Goal: Information Seeking & Learning: Find specific page/section

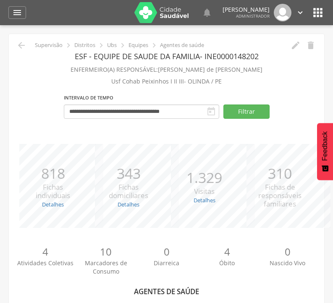
scroll to position [228, 0]
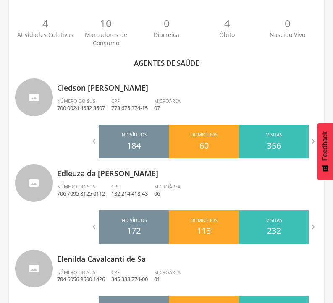
click at [189, 17] on p "0" at bounding box center [166, 23] width 60 height 14
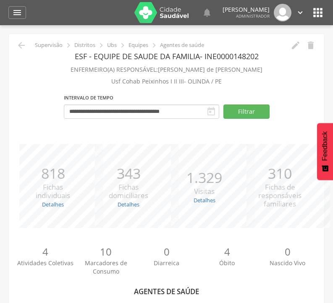
scroll to position [25, 0]
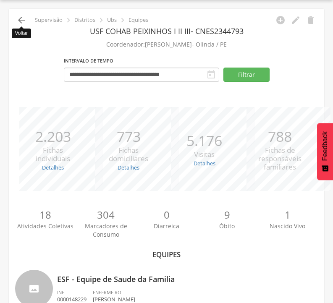
click at [22, 21] on icon "" at bounding box center [21, 20] width 10 height 10
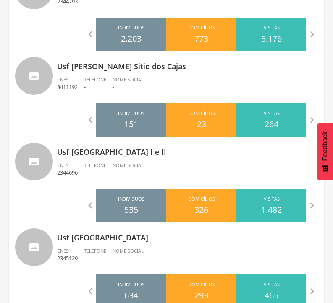
scroll to position [2385, 0]
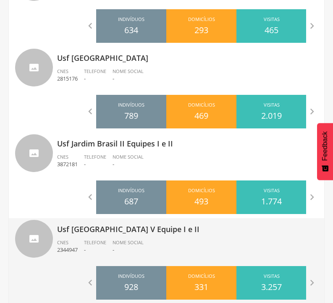
click at [105, 229] on p "Usf [GEOGRAPHIC_DATA] V Equipe I e II" at bounding box center [187, 226] width 261 height 17
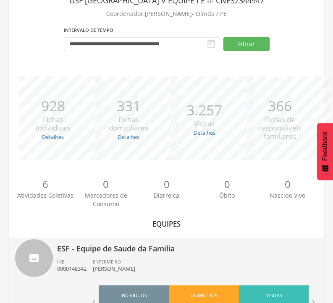
scroll to position [262, 0]
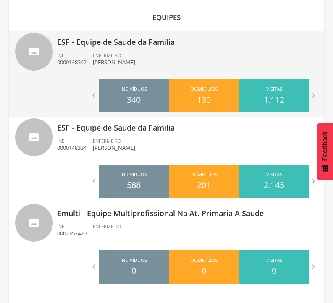
click at [124, 42] on p "ESF - Equipe de Saude da Familia" at bounding box center [187, 39] width 261 height 17
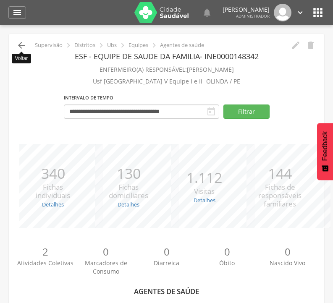
click at [21, 42] on icon "" at bounding box center [21, 45] width 10 height 10
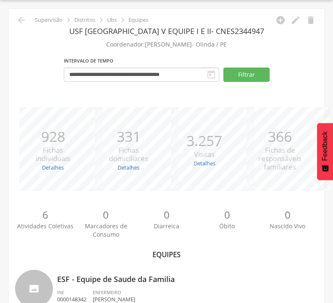
scroll to position [262, 0]
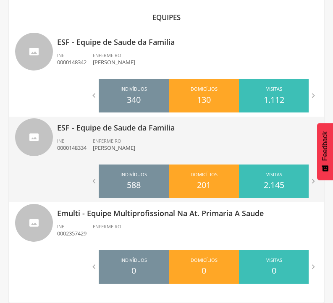
click at [118, 128] on p "ESF - Equipe de Saude da Familia" at bounding box center [187, 125] width 261 height 17
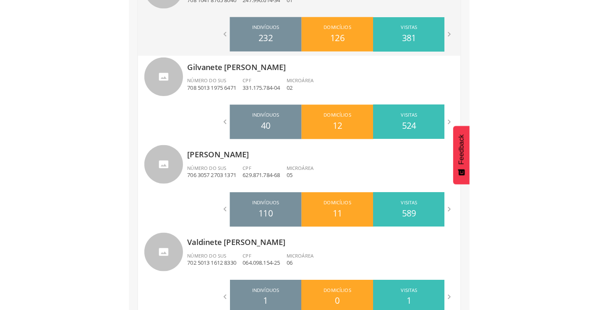
scroll to position [228, 0]
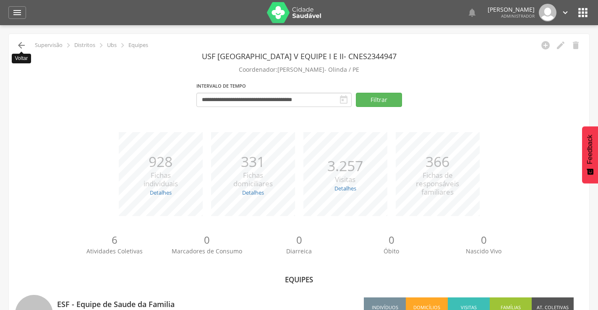
click at [21, 45] on icon "" at bounding box center [21, 45] width 10 height 10
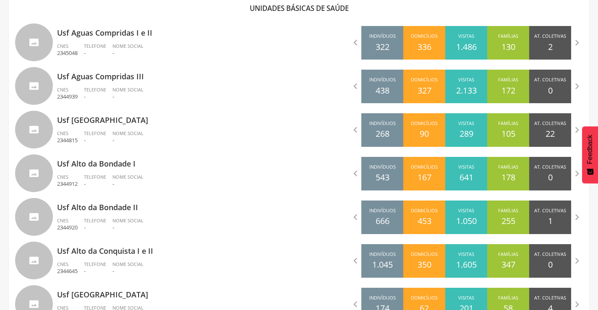
scroll to position [629, 0]
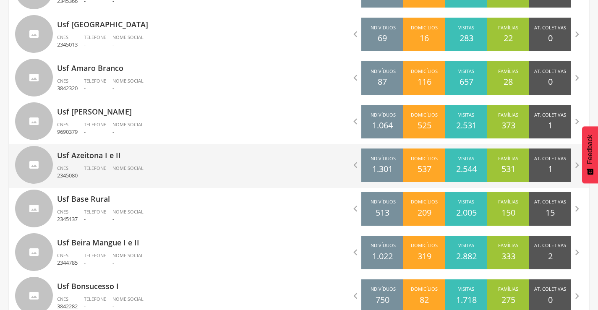
click at [87, 153] on p "Usf Azeitona I e II" at bounding box center [175, 152] width 236 height 17
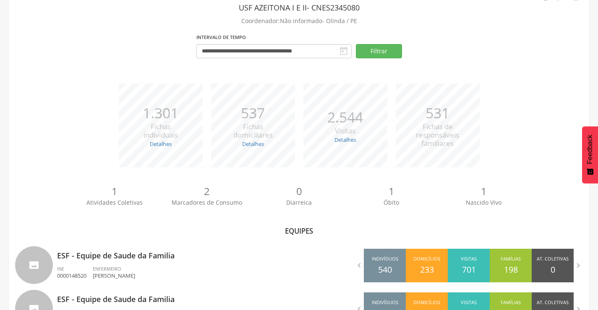
scroll to position [129, 0]
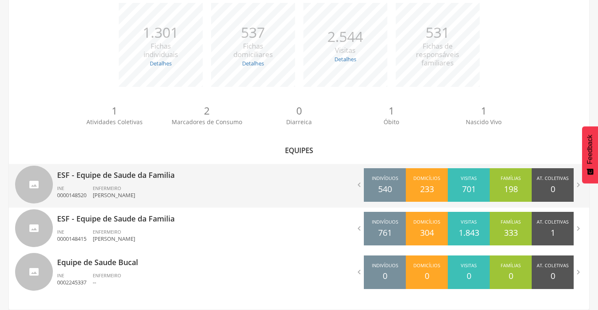
click at [109, 175] on p "ESF - Equipe de Saude da Familia" at bounding box center [175, 172] width 236 height 17
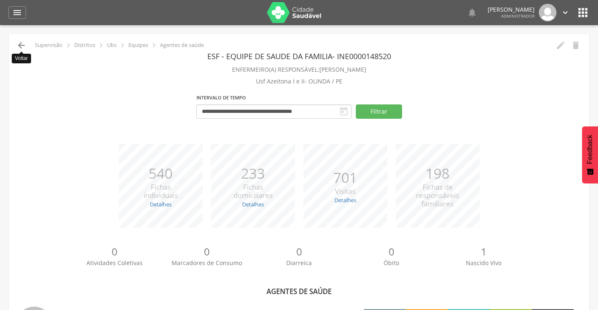
click at [22, 47] on icon "" at bounding box center [21, 45] width 10 height 10
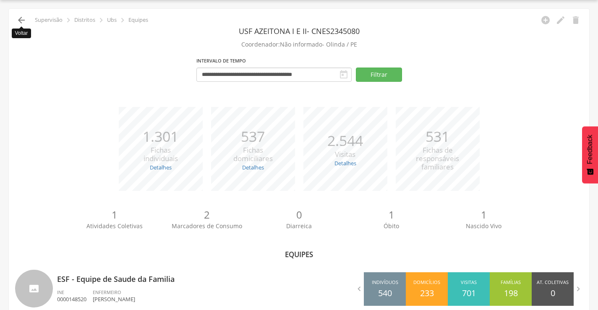
click at [22, 19] on icon "" at bounding box center [21, 20] width 10 height 10
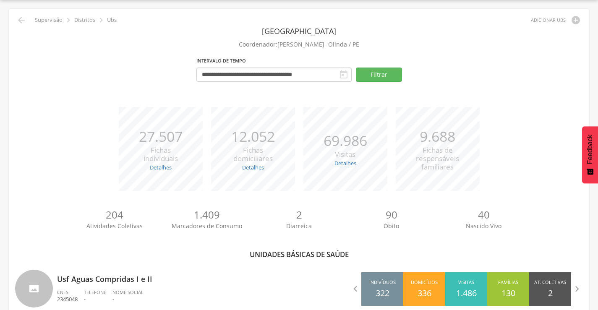
scroll to position [629, 0]
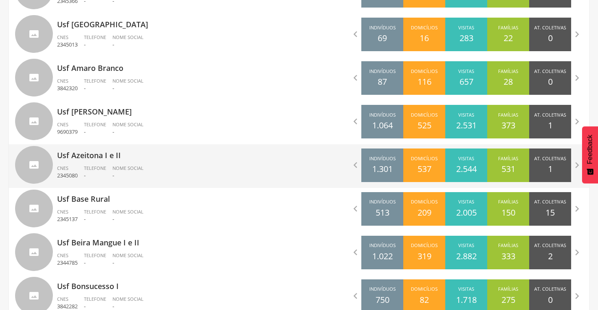
click at [97, 159] on p "Usf Azeitona I e II" at bounding box center [175, 152] width 236 height 17
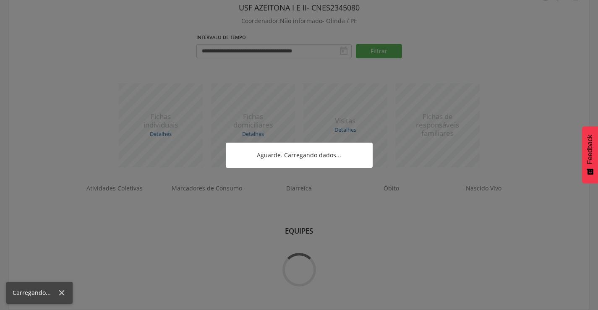
scroll to position [129, 0]
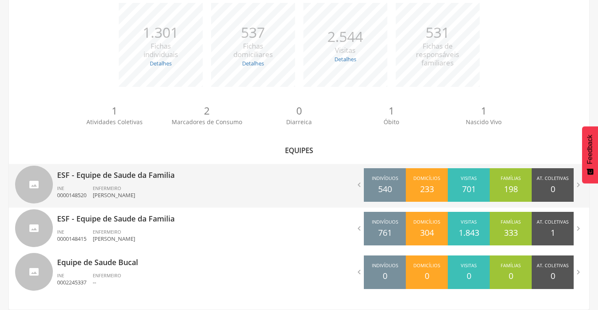
click at [114, 174] on p "ESF - Equipe de Saude da Familia" at bounding box center [175, 172] width 236 height 17
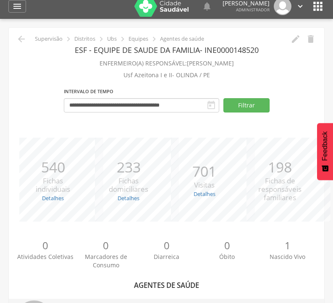
scroll to position [271, 0]
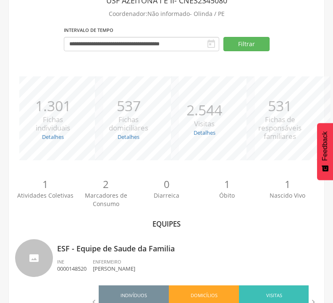
scroll to position [129, 0]
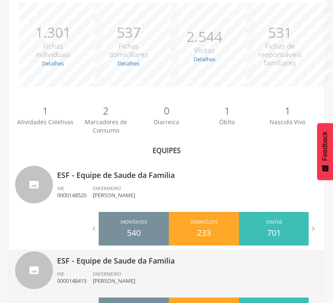
click at [130, 264] on p "ESF - Equipe de Saude da Familia" at bounding box center [187, 258] width 261 height 17
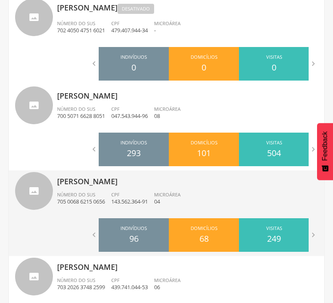
scroll to position [619, 0]
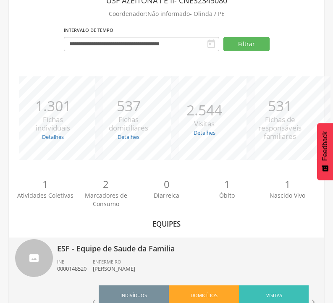
scroll to position [262, 0]
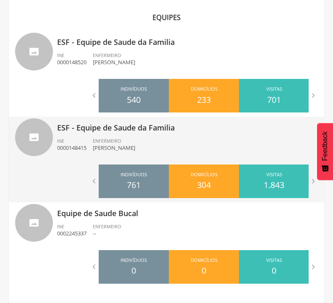
click at [139, 129] on p "ESF - Equipe de Saude da Familia" at bounding box center [187, 125] width 261 height 17
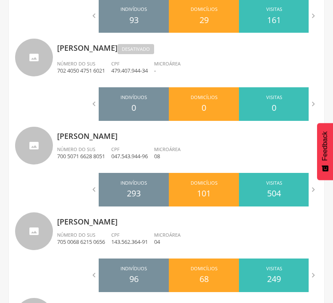
scroll to position [619, 0]
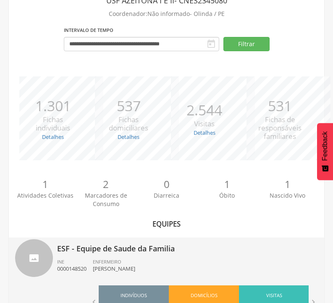
scroll to position [262, 0]
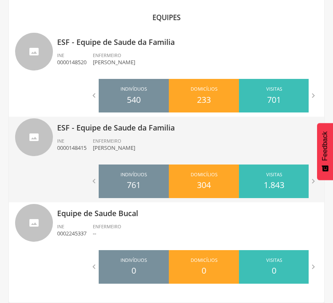
click at [128, 132] on p "ESF - Equipe de Saude da Familia" at bounding box center [187, 125] width 261 height 17
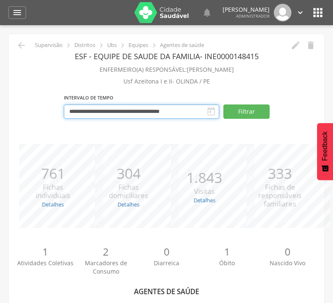
click at [82, 113] on input "**********" at bounding box center [141, 111] width 155 height 14
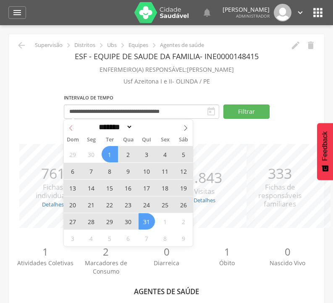
click at [72, 130] on icon at bounding box center [71, 128] width 6 height 6
select select "*"
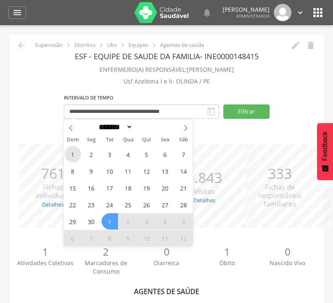
click at [71, 156] on span "1" at bounding box center [73, 154] width 16 height 16
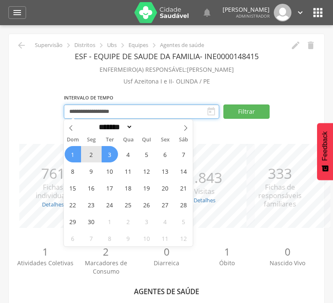
click at [148, 112] on input "**********" at bounding box center [141, 111] width 155 height 14
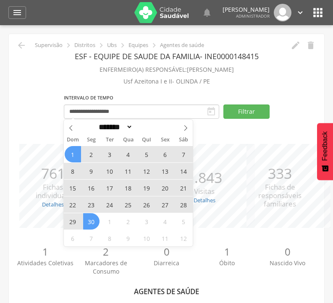
click at [95, 219] on span "30" at bounding box center [91, 221] width 16 height 16
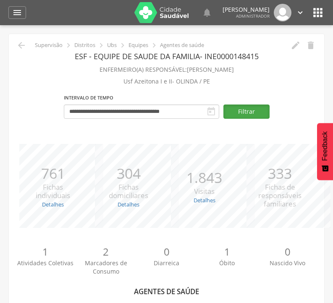
click at [250, 111] on button "Filtrar" at bounding box center [246, 111] width 46 height 14
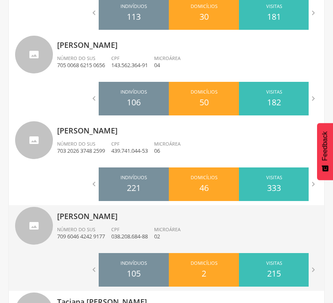
scroll to position [619, 0]
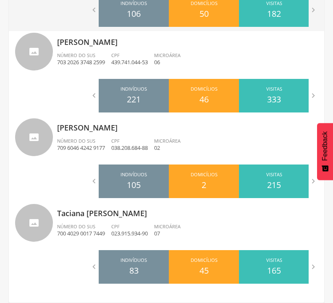
scroll to position [56, 0]
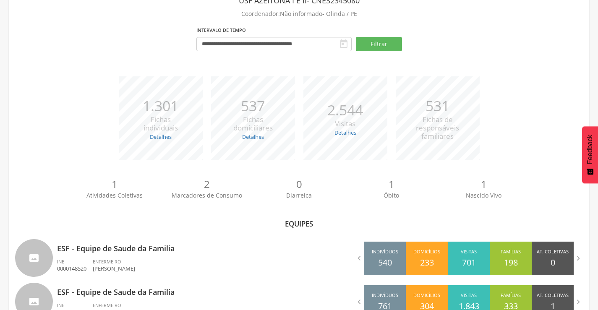
click at [26, 97] on div "*** 1.301 Fichas individuais Detalhes Novas: 34 Atualizadas: 1.267 *** 537 Fich…" at bounding box center [299, 122] width 568 height 92
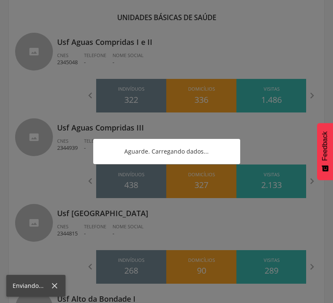
scroll to position [2378, 0]
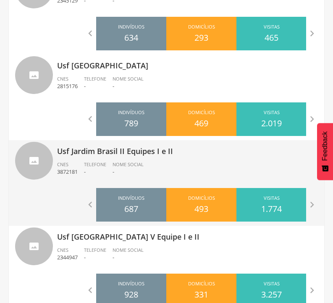
click at [115, 151] on p "Usf Jardim Brasil II Equipes I e II" at bounding box center [187, 148] width 261 height 17
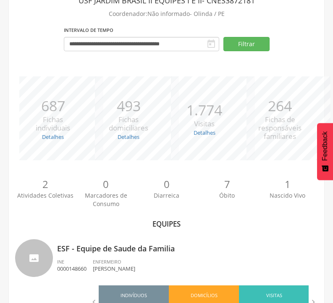
scroll to position [262, 0]
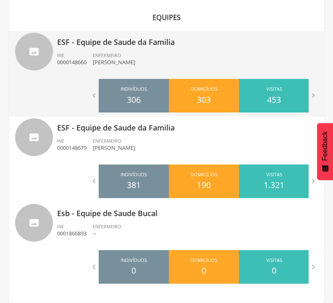
click at [114, 39] on p "ESF - Equipe de Saude da Familia" at bounding box center [187, 39] width 261 height 17
type input "**********"
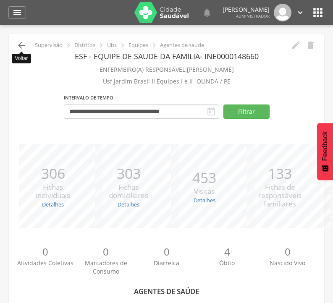
click at [23, 45] on icon "" at bounding box center [21, 45] width 10 height 10
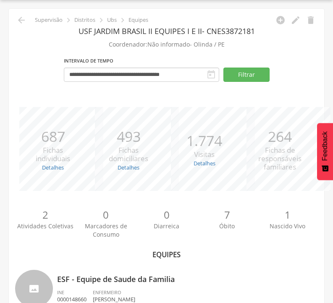
scroll to position [262, 0]
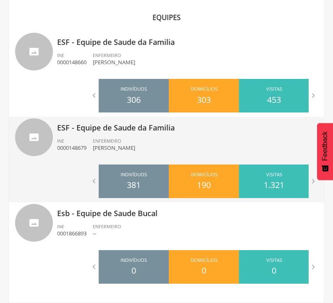
click at [128, 127] on p "ESF - Equipe de Saude da Familia" at bounding box center [187, 125] width 261 height 17
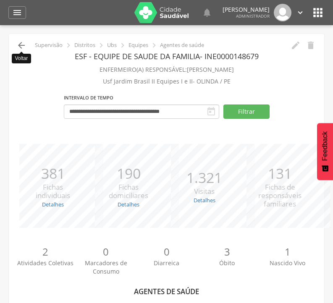
click at [24, 46] on icon "" at bounding box center [21, 45] width 10 height 10
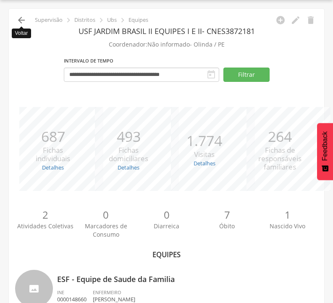
click at [20, 19] on icon "" at bounding box center [21, 20] width 10 height 10
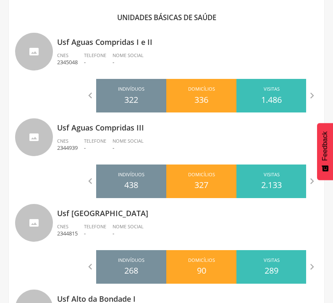
scroll to position [3233, 0]
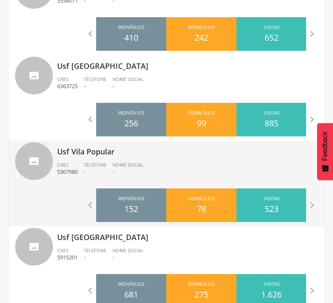
click at [85, 151] on p "Usf Vila Popular" at bounding box center [187, 149] width 261 height 17
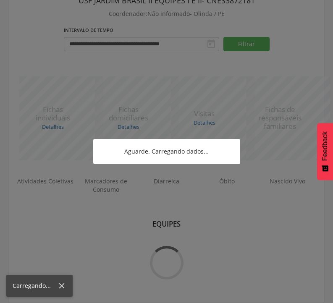
scroll to position [177, 0]
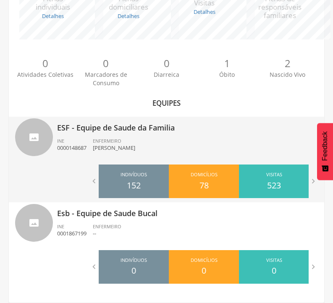
click at [123, 129] on p "ESF - Equipe de Saude da Familia" at bounding box center [187, 125] width 261 height 17
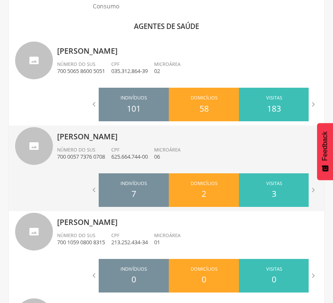
scroll to position [530, 0]
